Goal: Information Seeking & Learning: Learn about a topic

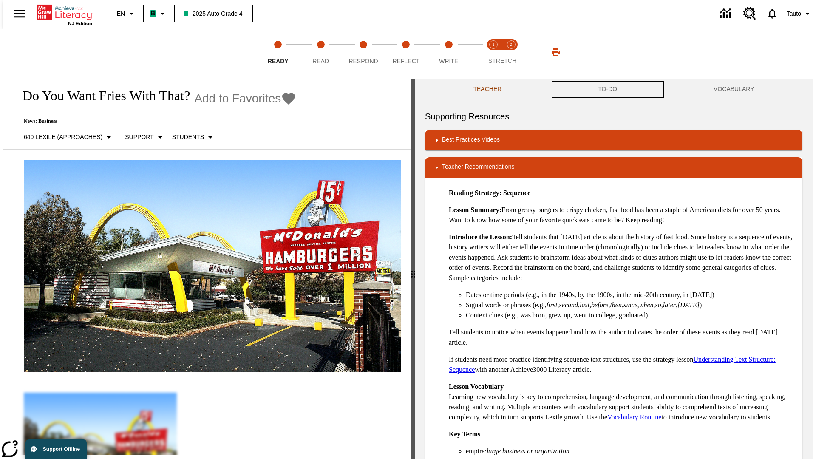
click at [608, 89] on button "TO-DO" at bounding box center [608, 89] width 116 height 20
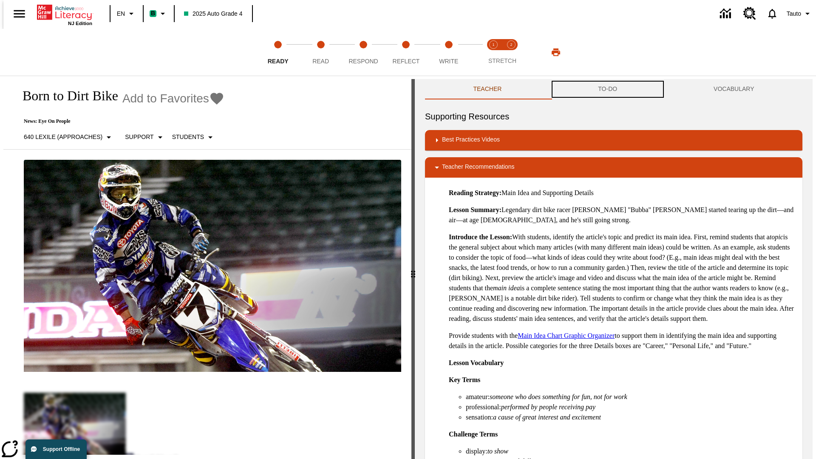
click at [608, 89] on button "TO-DO" at bounding box center [608, 89] width 116 height 20
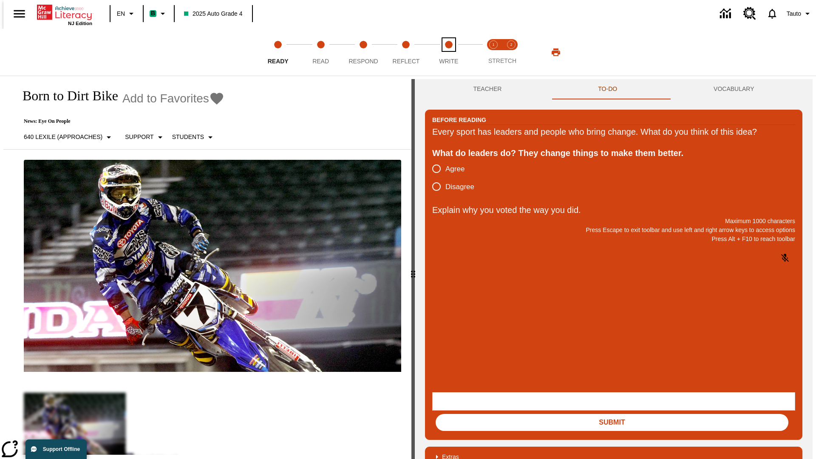
click at [448, 52] on span "Write" at bounding box center [448, 57] width 19 height 15
